Goal: Task Accomplishment & Management: Use online tool/utility

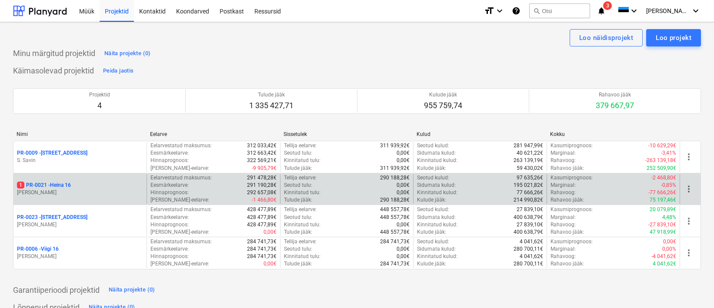
click at [54, 191] on p "[PERSON_NAME]" at bounding box center [80, 192] width 126 height 7
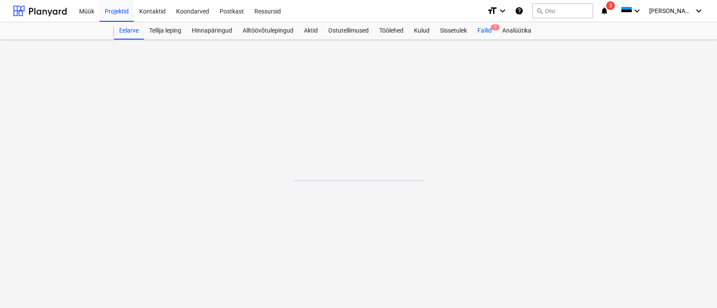
click at [481, 33] on div "Failid 1" at bounding box center [484, 30] width 25 height 17
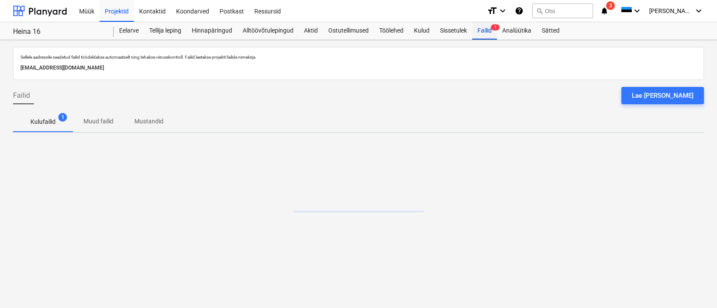
click at [481, 31] on div "Failid 1" at bounding box center [484, 30] width 25 height 17
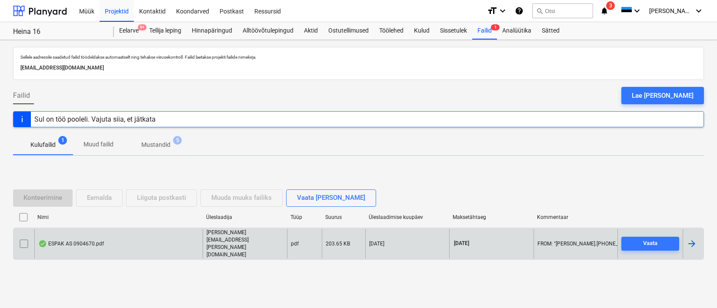
click at [83, 246] on div "ESPAK AS 0904670.pdf" at bounding box center [71, 243] width 66 height 7
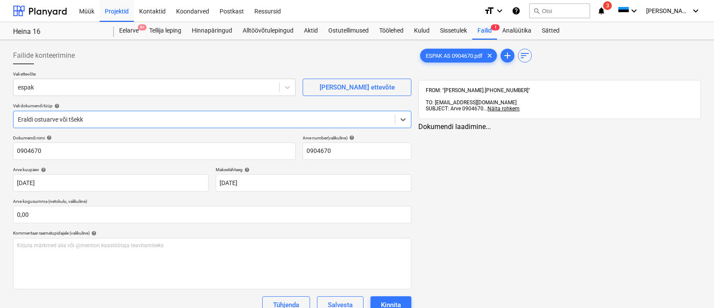
type input "0904670"
type input "[DATE]"
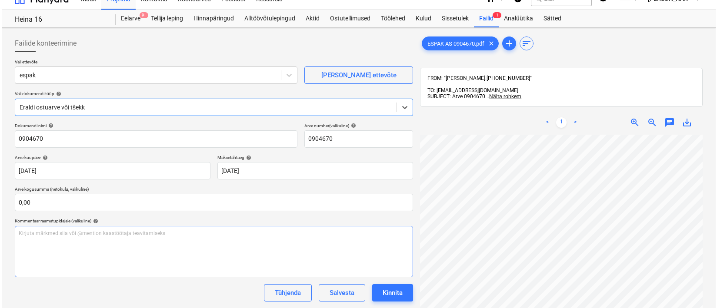
scroll to position [74, 0]
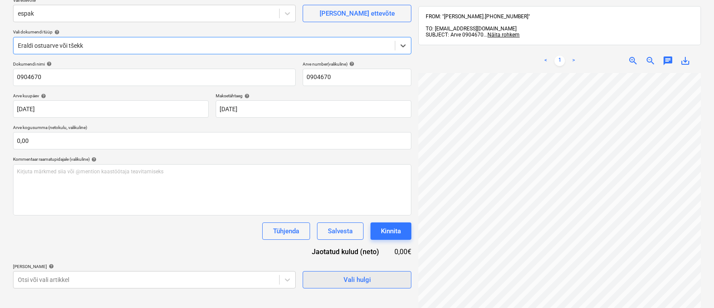
click at [371, 276] on span "Vali hulgi" at bounding box center [356, 279] width 87 height 11
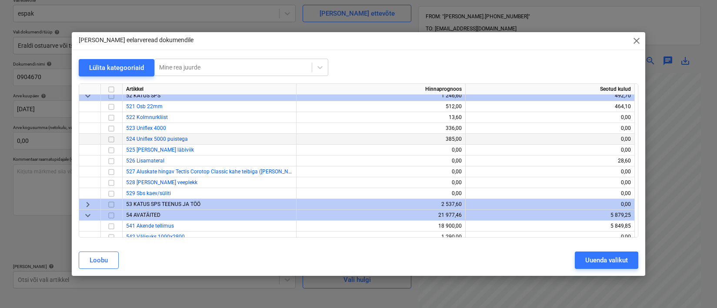
scroll to position [56, 0]
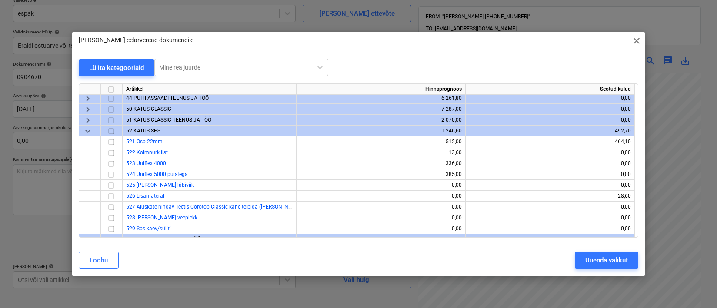
click at [84, 130] on span "keyboard_arrow_down" at bounding box center [88, 131] width 10 height 10
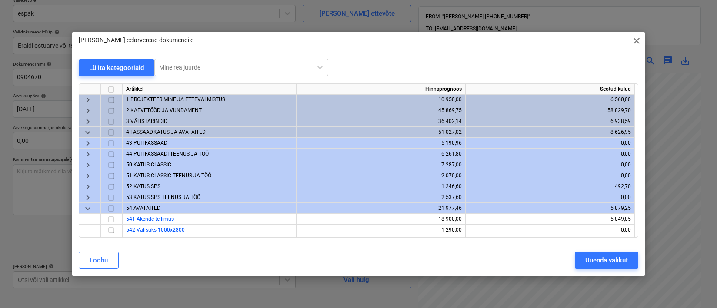
scroll to position [0, 0]
click at [83, 207] on span "keyboard_arrow_down" at bounding box center [88, 209] width 10 height 10
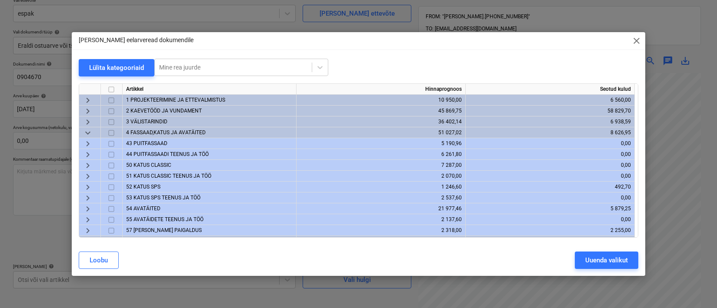
click at [154, 125] on div "3 VÄLISTARINDID" at bounding box center [210, 122] width 174 height 11
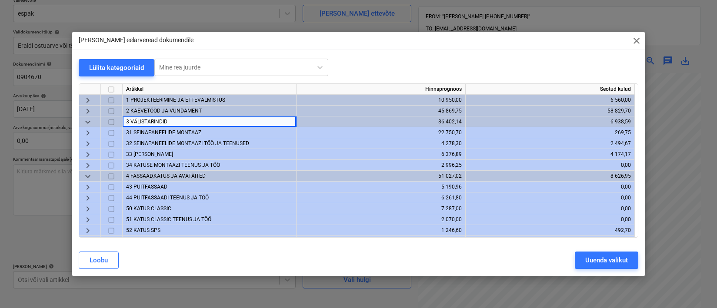
click at [143, 133] on span "31 SEINAPANEELIDE MONTAAZ" at bounding box center [163, 133] width 75 height 6
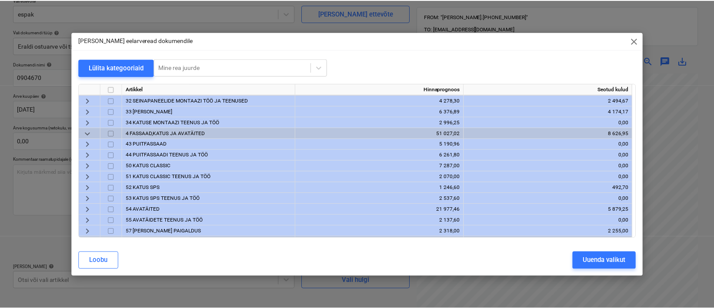
scroll to position [133, 0]
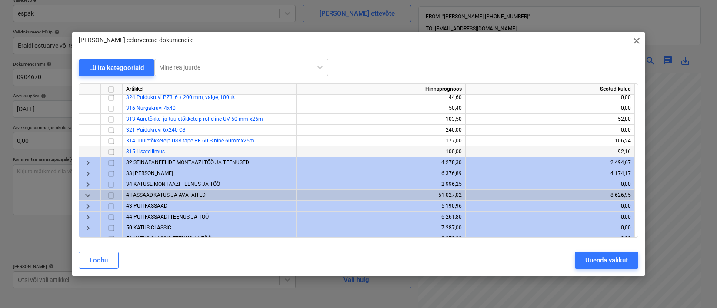
click at [113, 151] on input "checkbox" at bounding box center [111, 152] width 10 height 10
click at [585, 256] on div "Uuenda valikut" at bounding box center [606, 260] width 43 height 11
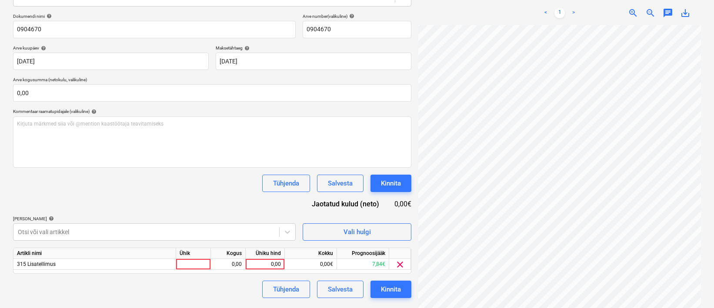
scroll to position [123, 0]
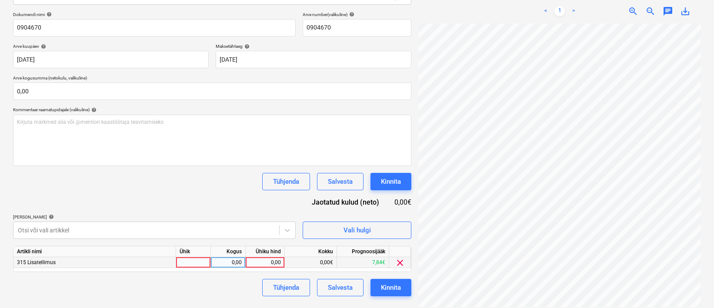
click at [198, 267] on div at bounding box center [193, 262] width 35 height 11
type input "1"
click at [231, 263] on div "0,00" at bounding box center [227, 262] width 27 height 11
click at [267, 263] on div "0,00" at bounding box center [265, 262] width 32 height 11
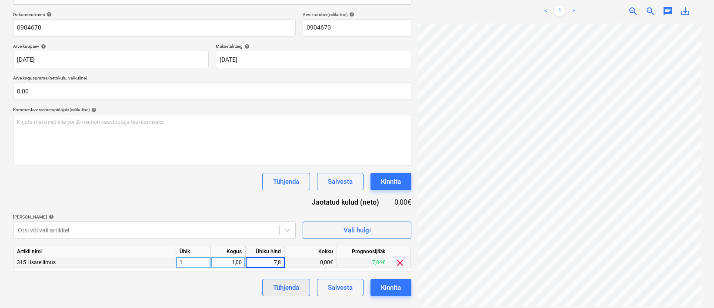
type input "7,86"
click at [401, 290] on div "Kinnita" at bounding box center [391, 287] width 20 height 11
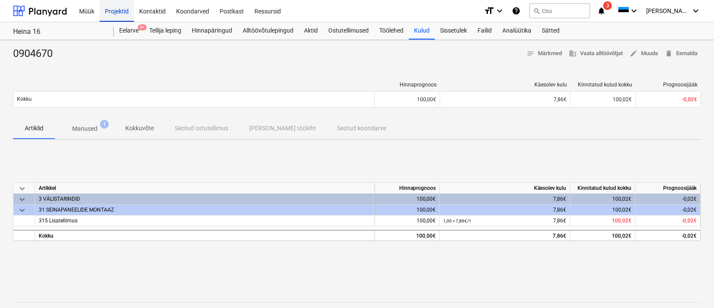
click at [116, 10] on div "Projektid" at bounding box center [117, 11] width 34 height 22
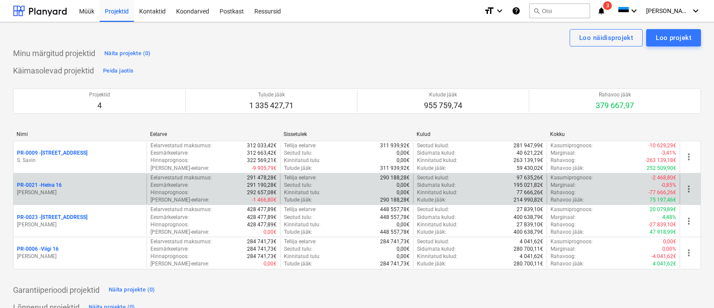
click at [65, 188] on div "PR-0021 - Heina 16" at bounding box center [80, 185] width 126 height 7
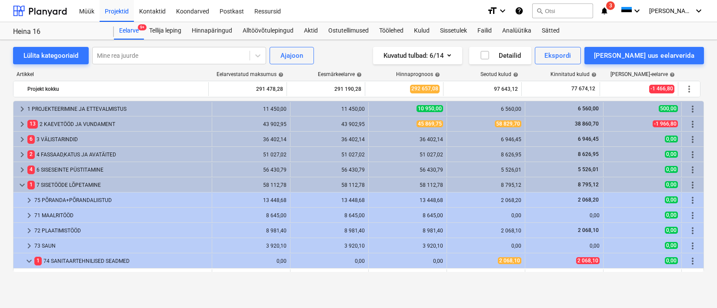
scroll to position [63, 0]
